Goal: Task Accomplishment & Management: Manage account settings

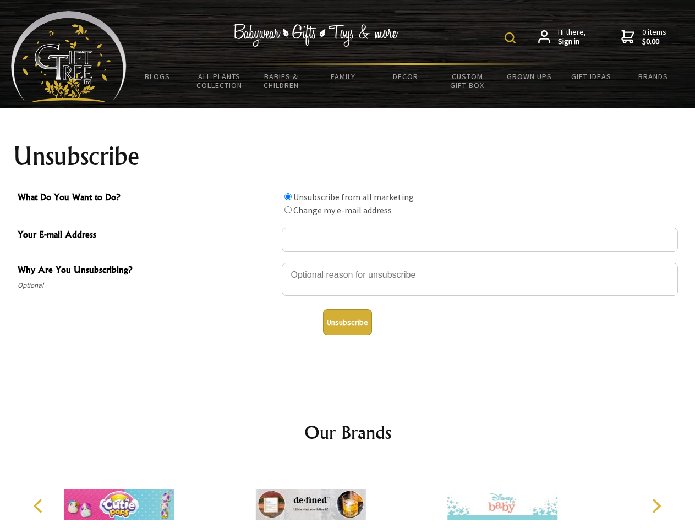
click at [512, 38] on img at bounding box center [510, 37] width 11 height 11
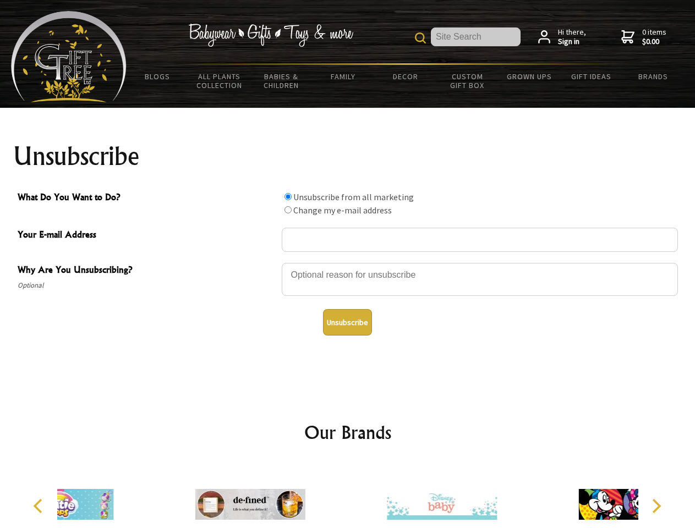
click at [348, 263] on div at bounding box center [480, 281] width 396 height 39
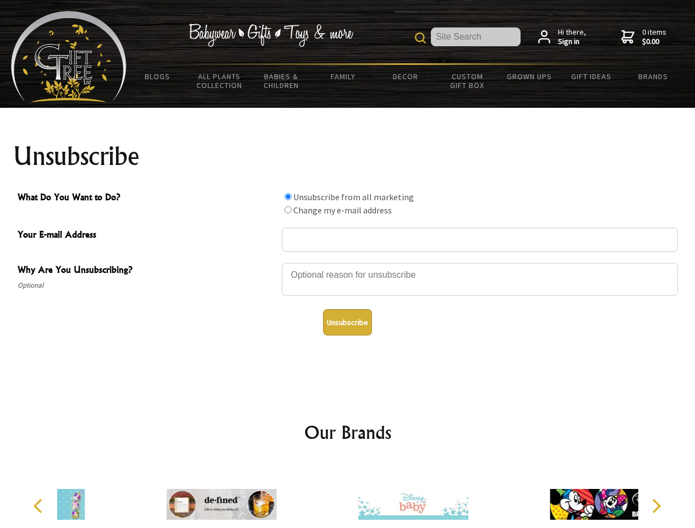
click at [288, 196] on input "What Do You Want to Do?" at bounding box center [288, 196] width 7 height 7
click at [288, 210] on input "What Do You Want to Do?" at bounding box center [288, 209] width 7 height 7
radio input "true"
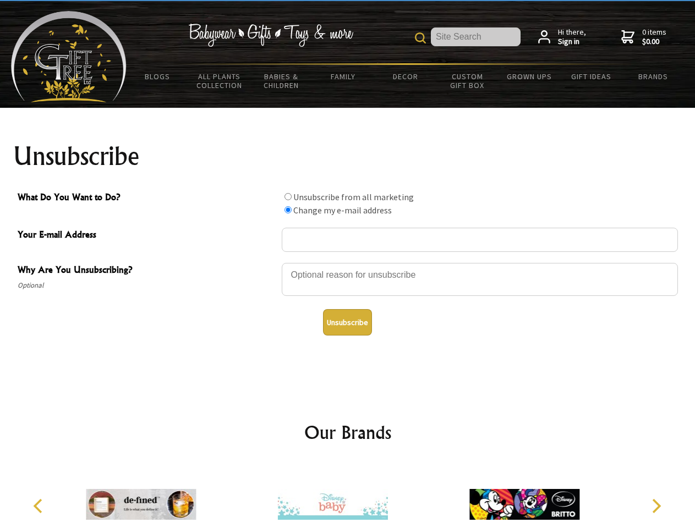
click at [347, 323] on button "Unsubscribe" at bounding box center [347, 322] width 49 height 26
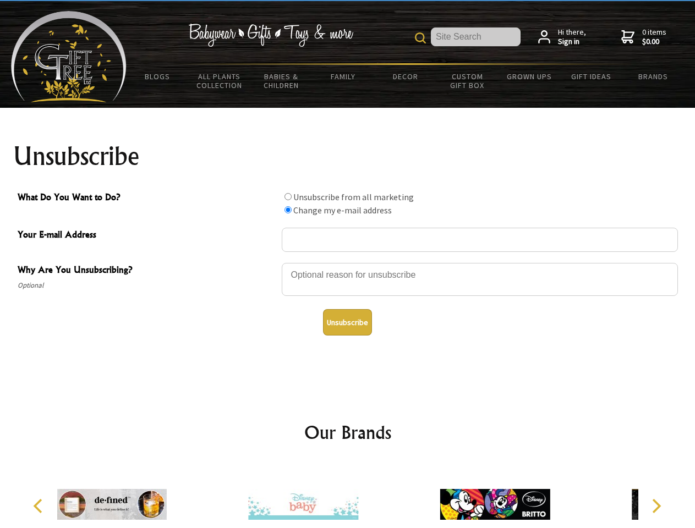
click at [348, 496] on div at bounding box center [303, 506] width 192 height 86
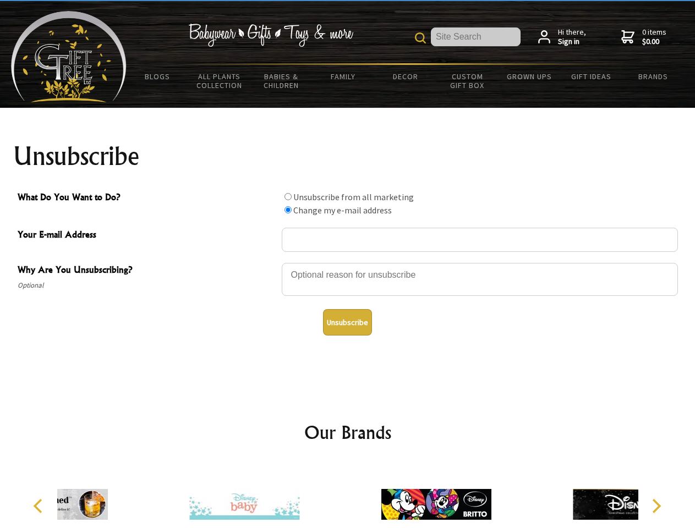
click at [40, 506] on icon "Previous" at bounding box center [39, 506] width 14 height 14
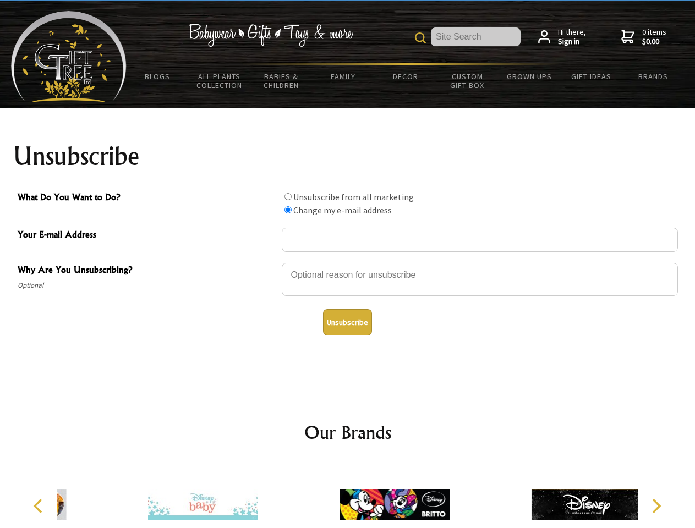
click at [656, 506] on icon "Next" at bounding box center [655, 506] width 14 height 14
